Goal: Information Seeking & Learning: Learn about a topic

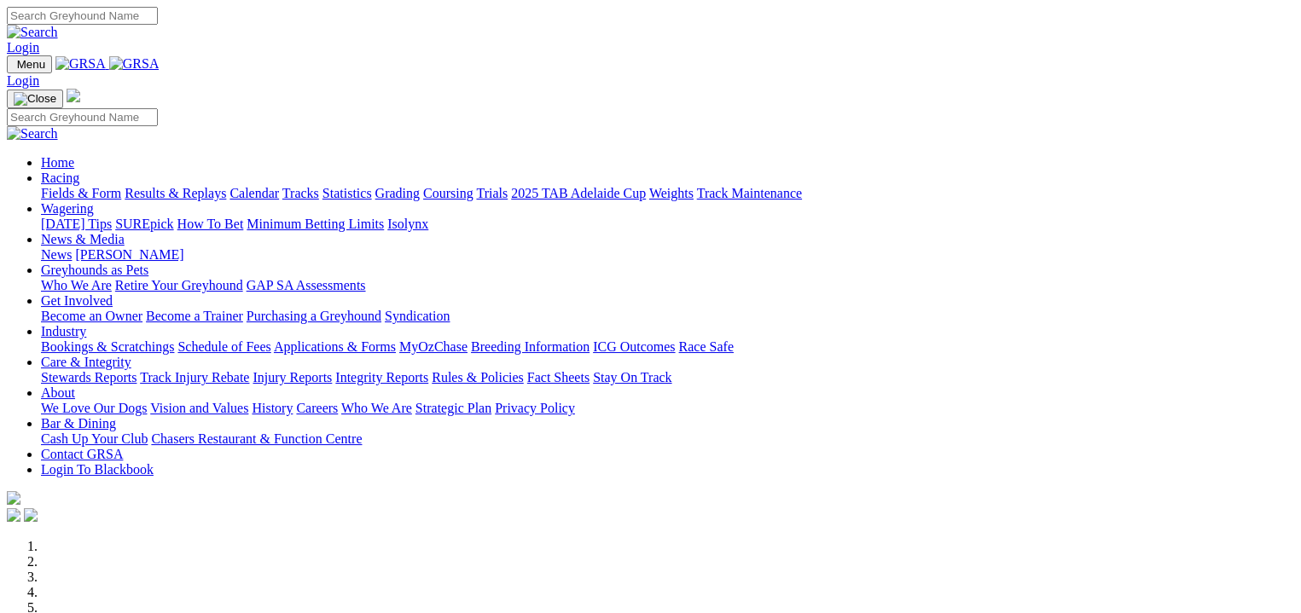
click at [53, 186] on link "Fields & Form" at bounding box center [81, 193] width 80 height 15
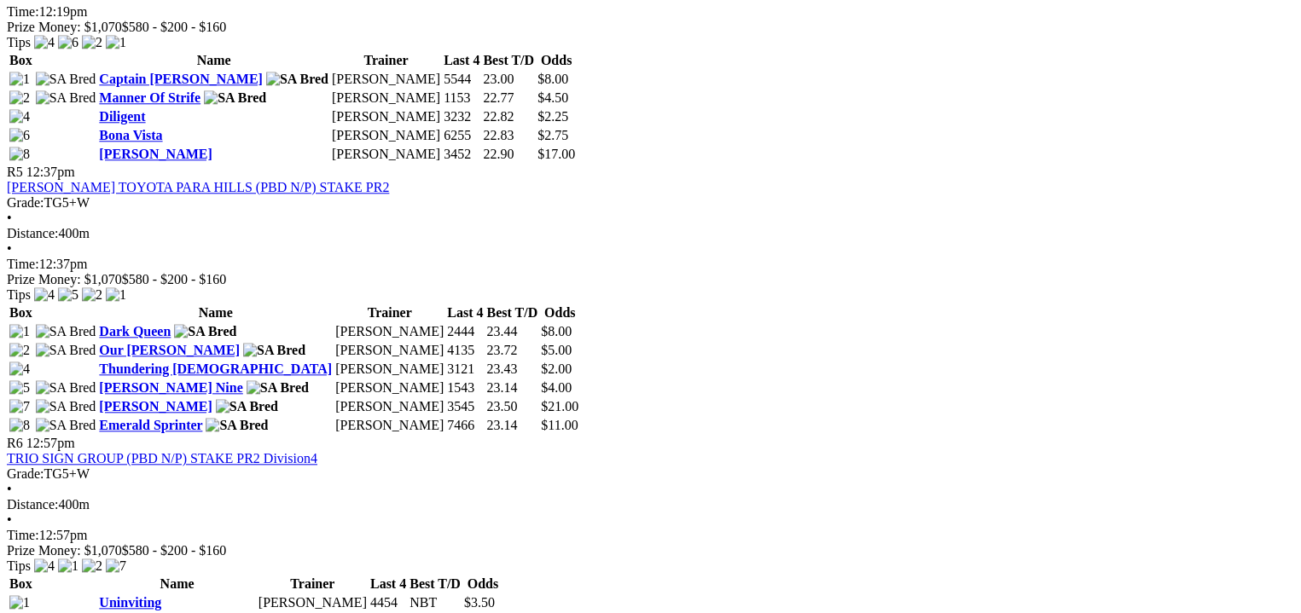
scroll to position [1749, 0]
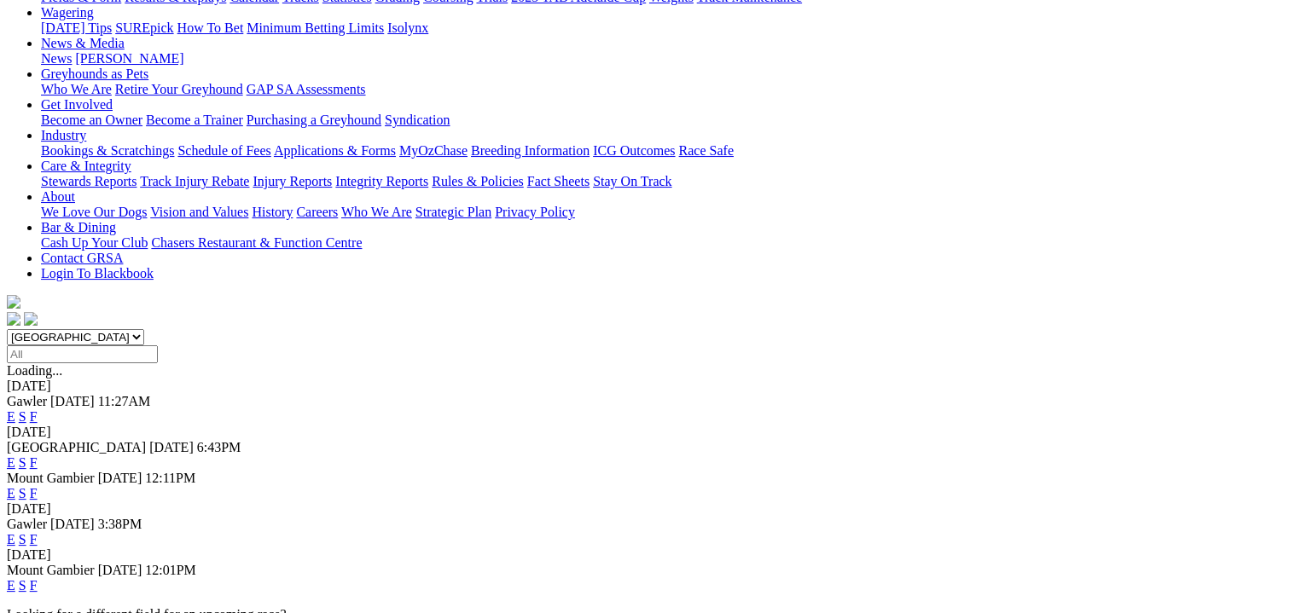
scroll to position [235, 0]
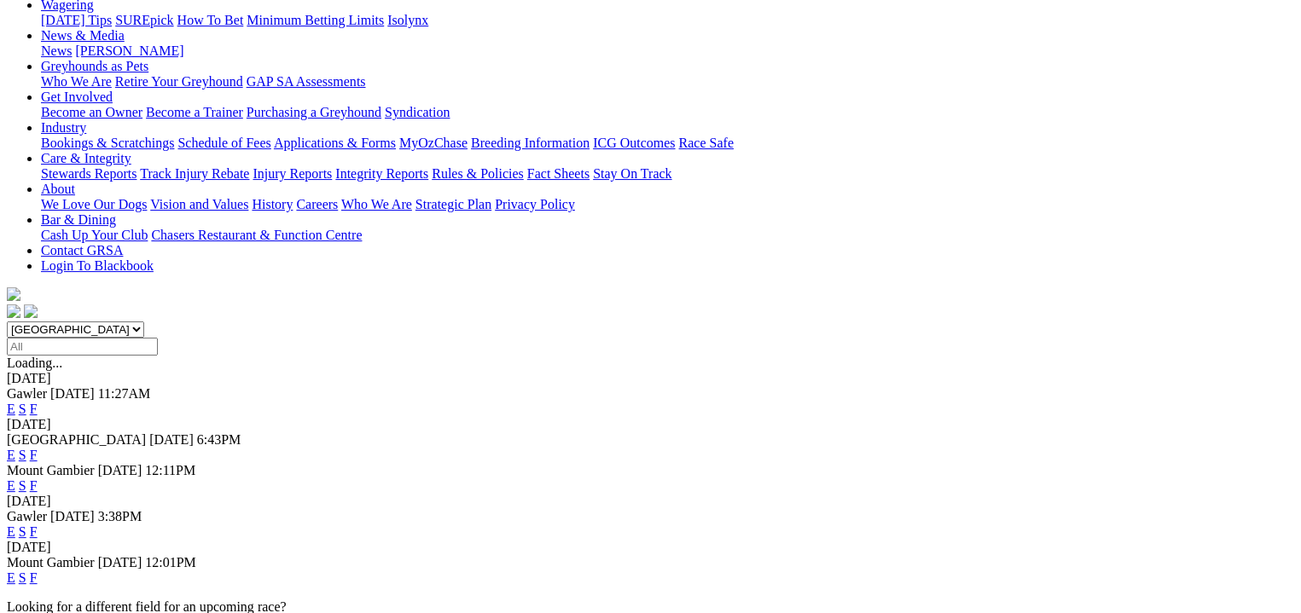
click at [38, 571] on link "F" at bounding box center [34, 578] width 8 height 15
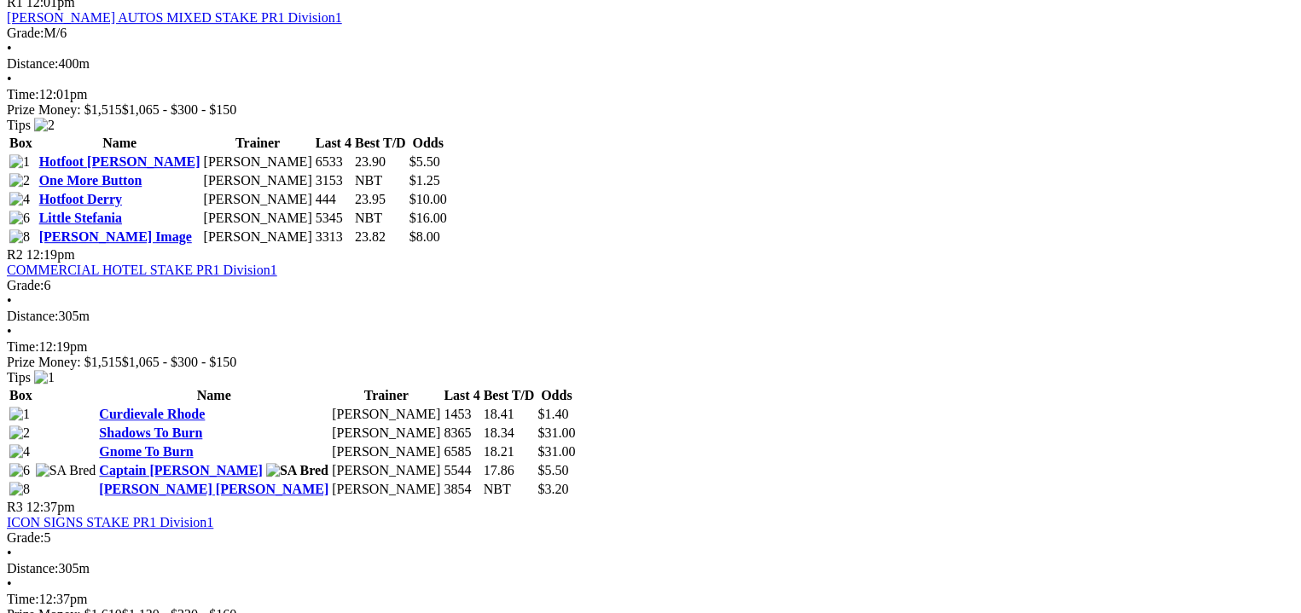
scroll to position [874, 0]
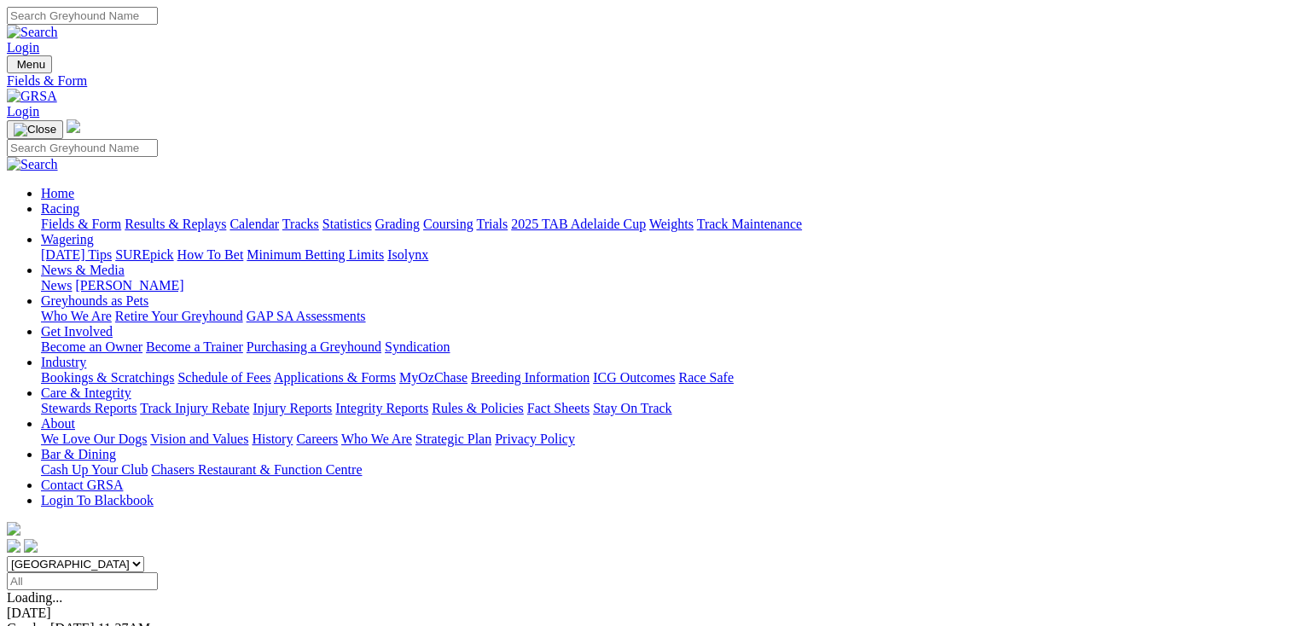
click at [428, 401] on link "Integrity Reports" at bounding box center [381, 408] width 93 height 15
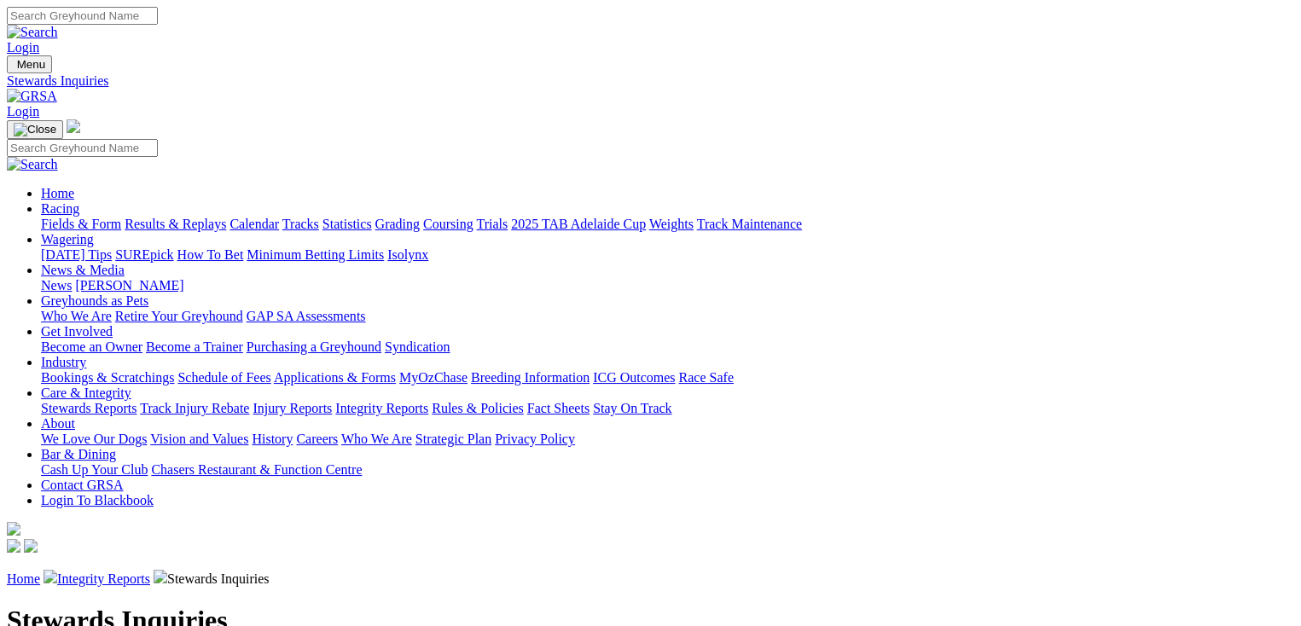
click at [243, 340] on link "Become a Trainer" at bounding box center [194, 347] width 97 height 15
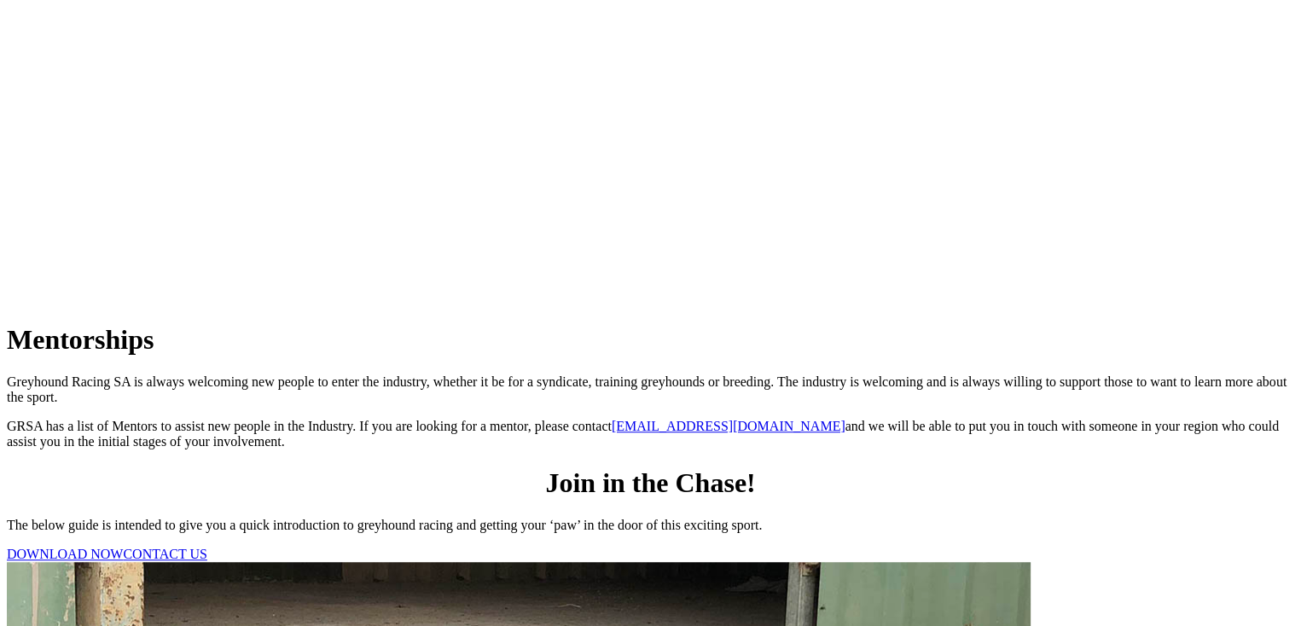
scroll to position [1002, 0]
